Goal: Task Accomplishment & Management: Use online tool/utility

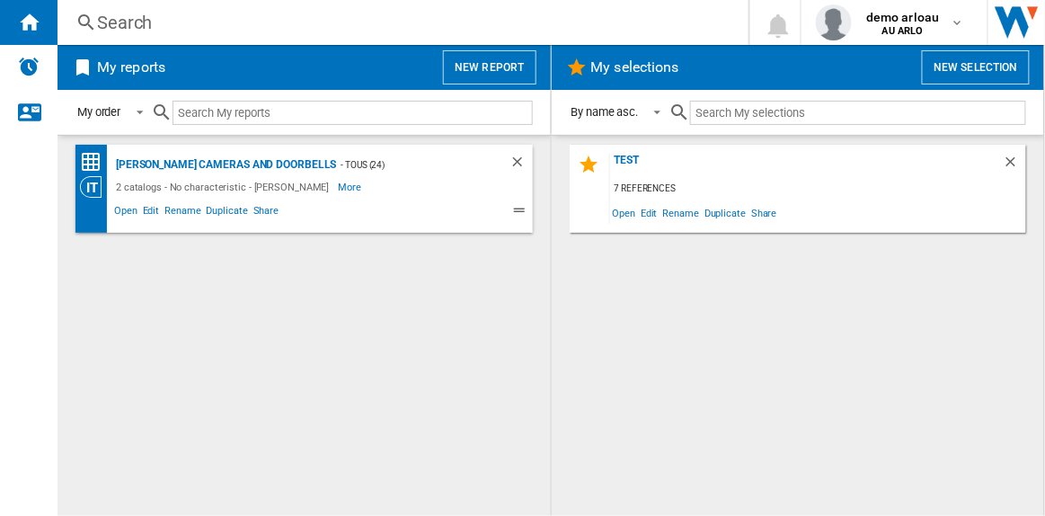
click at [473, 68] on button "New report" at bounding box center [489, 67] width 93 height 34
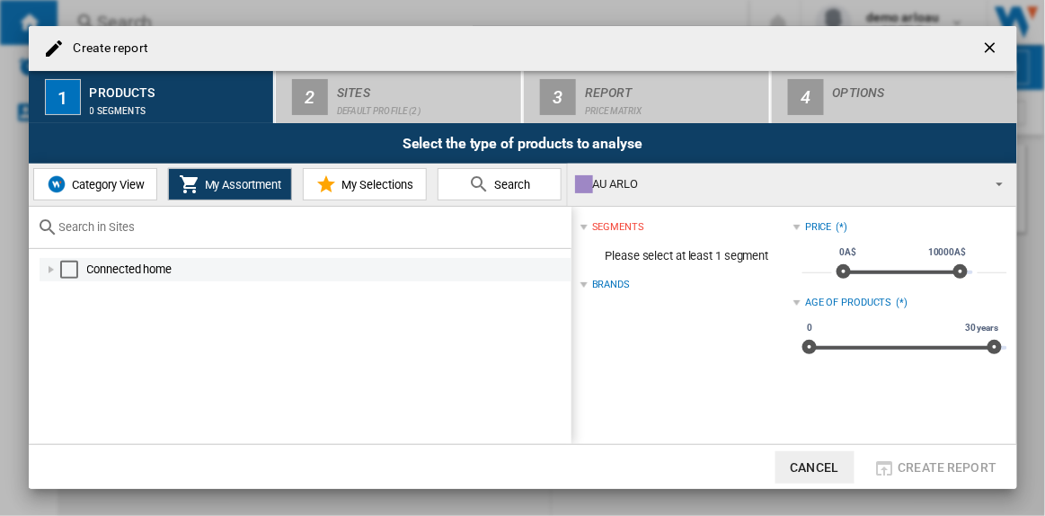
click at [70, 268] on div "Select" at bounding box center [69, 270] width 18 height 18
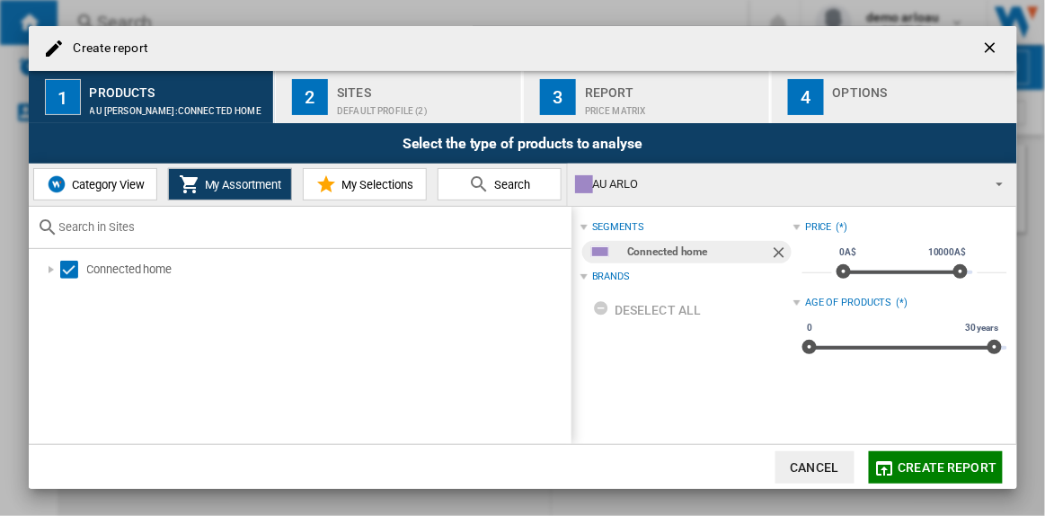
click at [420, 100] on div "Default profile (2)" at bounding box center [425, 106] width 177 height 19
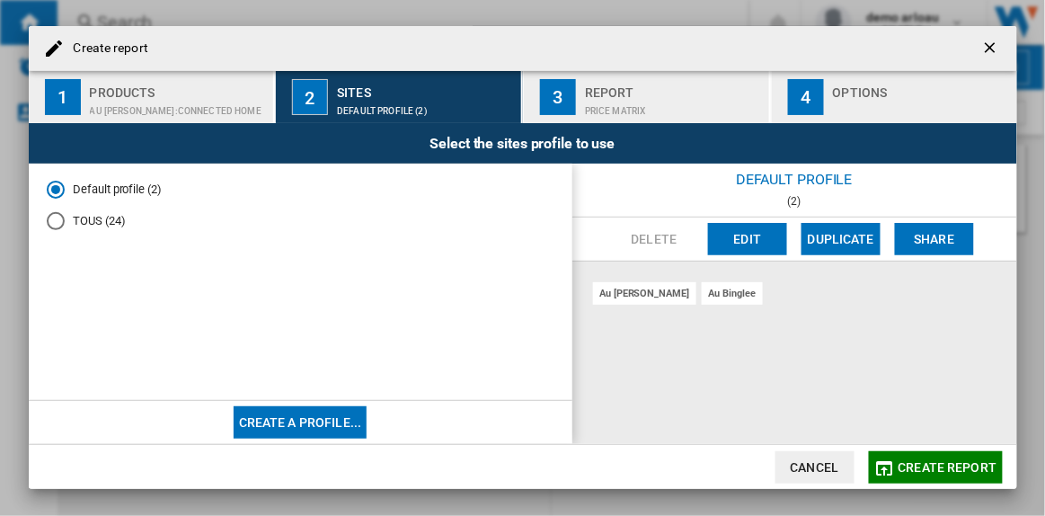
click at [57, 217] on div "TOUS (24)" at bounding box center [56, 221] width 18 height 18
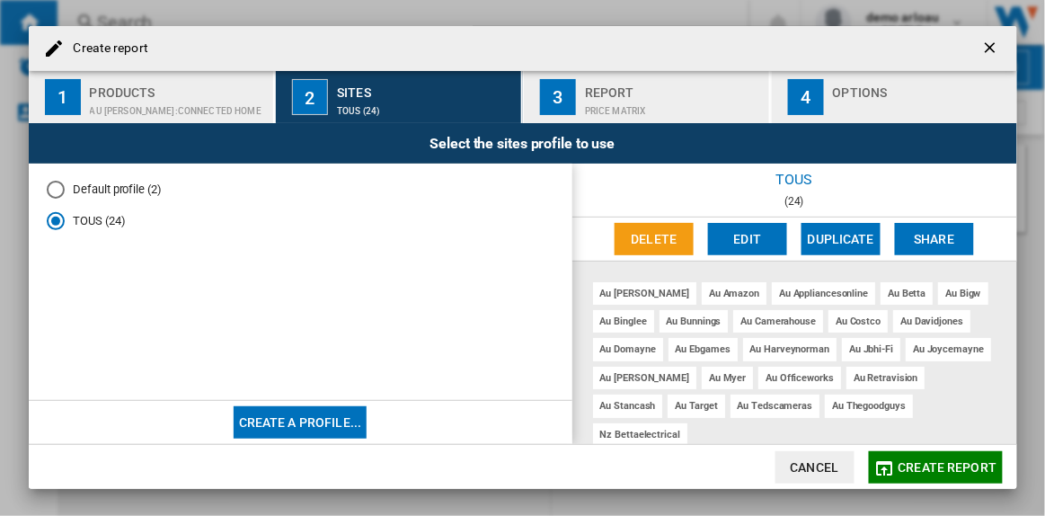
click at [748, 238] on button "Edit" at bounding box center [747, 239] width 79 height 32
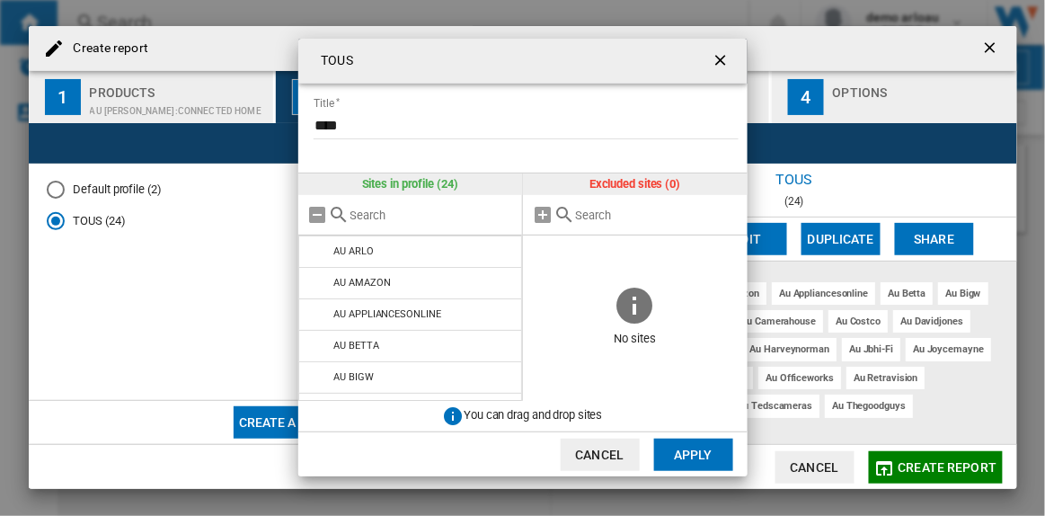
click at [616, 451] on button "Cancel" at bounding box center [600, 455] width 79 height 32
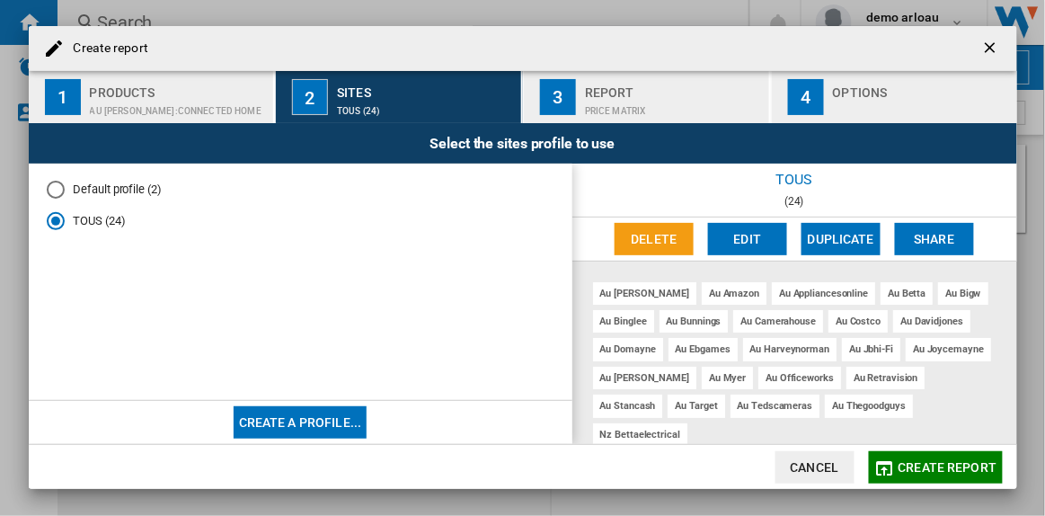
click at [821, 467] on button "Cancel" at bounding box center [815, 467] width 79 height 32
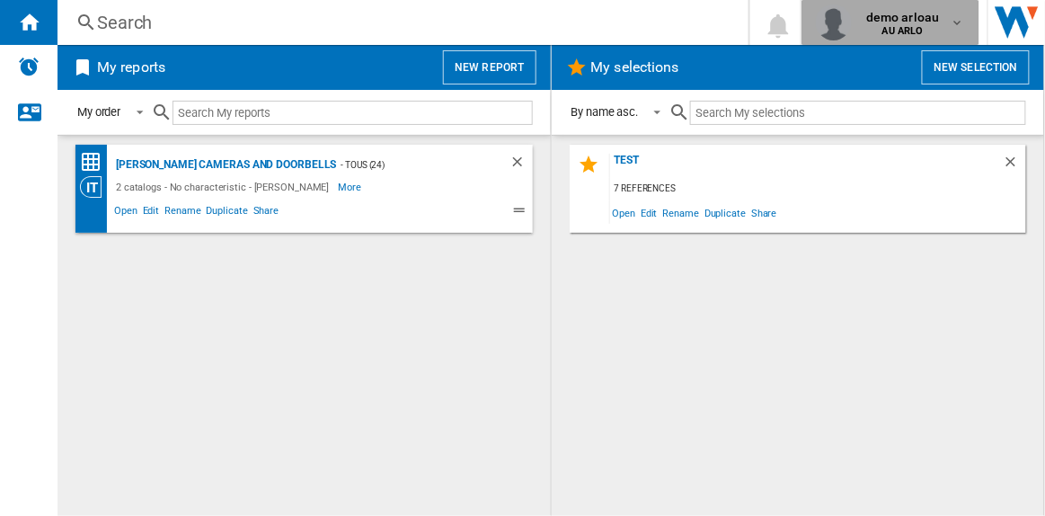
click at [929, 30] on span "AU ARLO" at bounding box center [904, 31] width 74 height 11
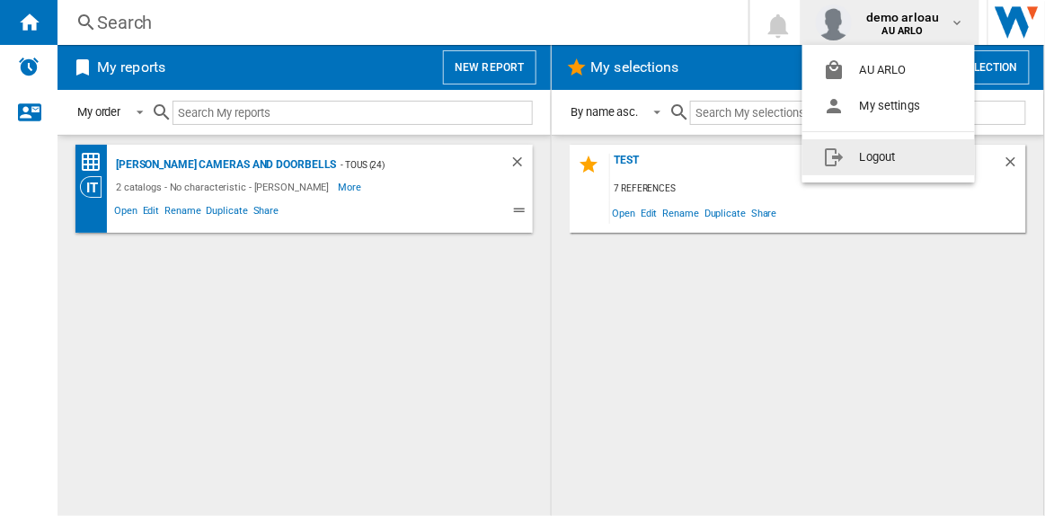
click at [875, 158] on button "Logout" at bounding box center [889, 157] width 173 height 36
